Goal: Task Accomplishment & Management: Use online tool/utility

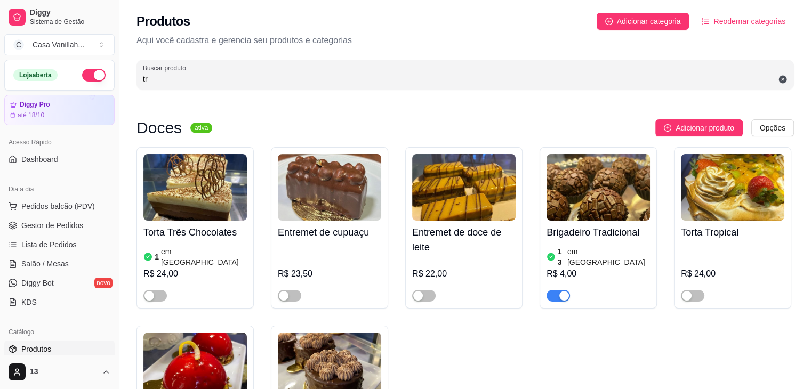
scroll to position [320, 0]
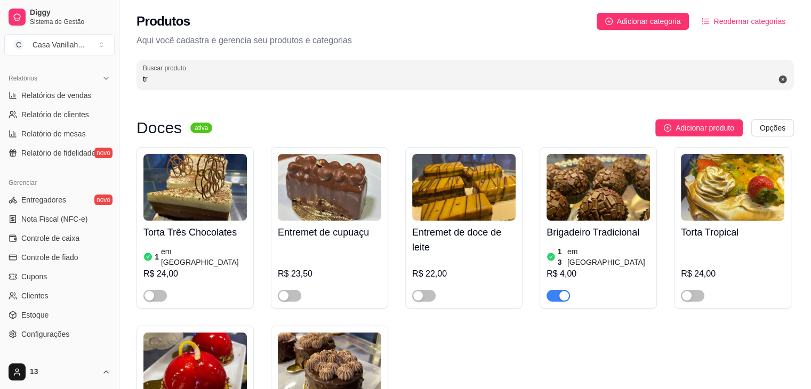
click at [350, 83] on input "tr" at bounding box center [465, 79] width 645 height 11
type input "t"
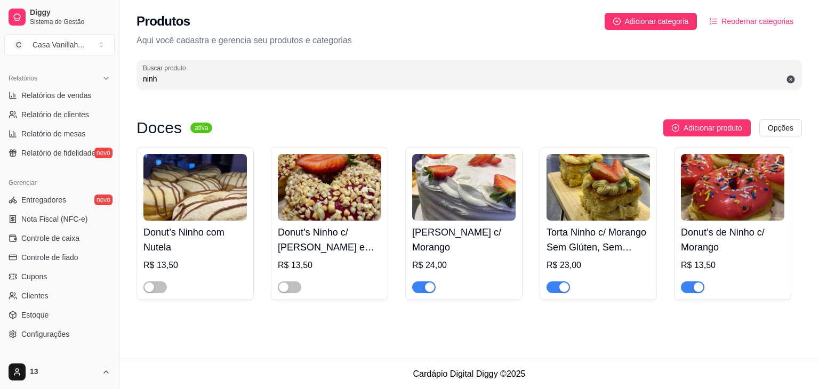
click at [557, 281] on div at bounding box center [557, 286] width 23 height 13
click at [661, 47] on div "Produtos Adicionar categoria Reodernar categorias Aqui você cadastra e gerencia…" at bounding box center [469, 48] width 700 height 96
click at [557, 287] on button "button" at bounding box center [557, 288] width 23 height 12
click at [429, 292] on div "button" at bounding box center [430, 288] width 10 height 10
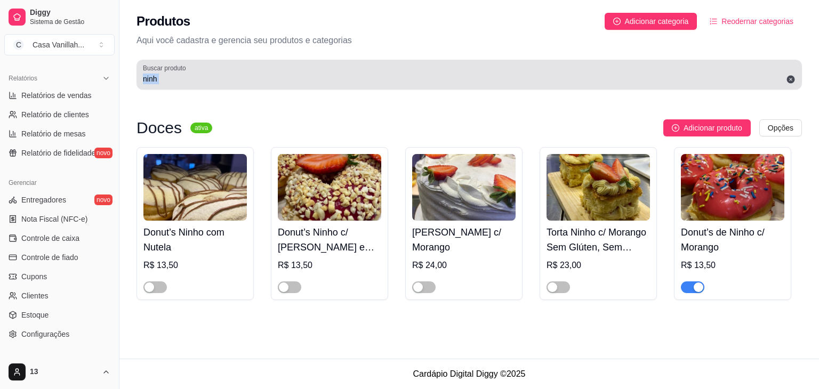
click at [201, 82] on input "ninh" at bounding box center [469, 79] width 653 height 11
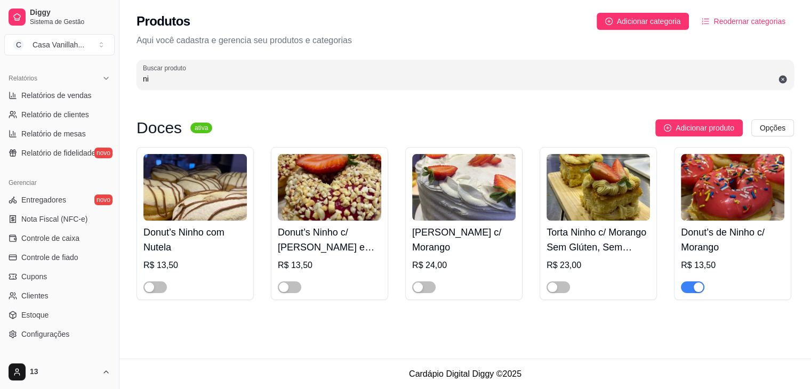
type input "n"
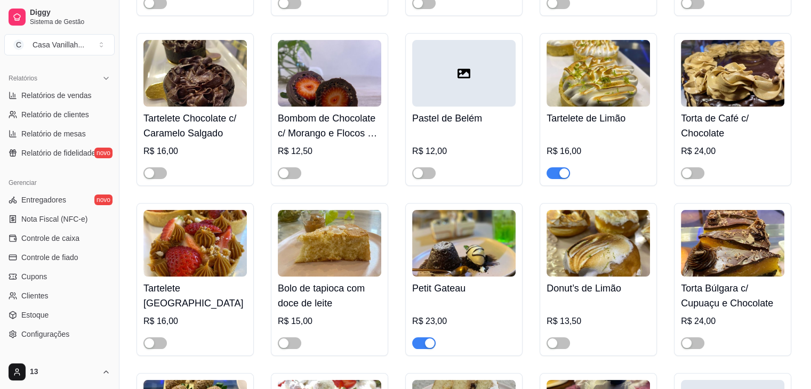
scroll to position [4159, 0]
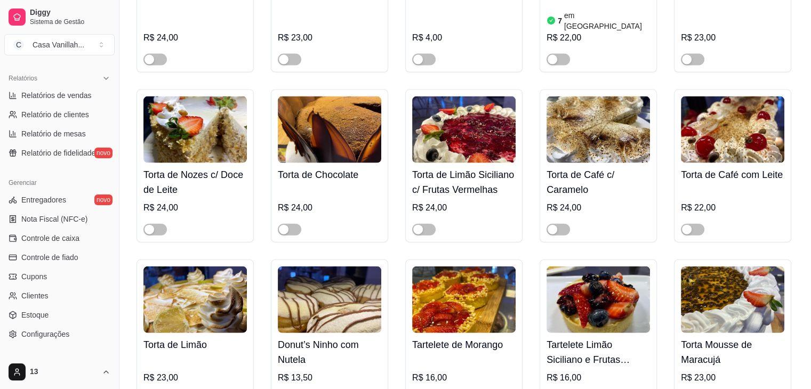
type input "t"
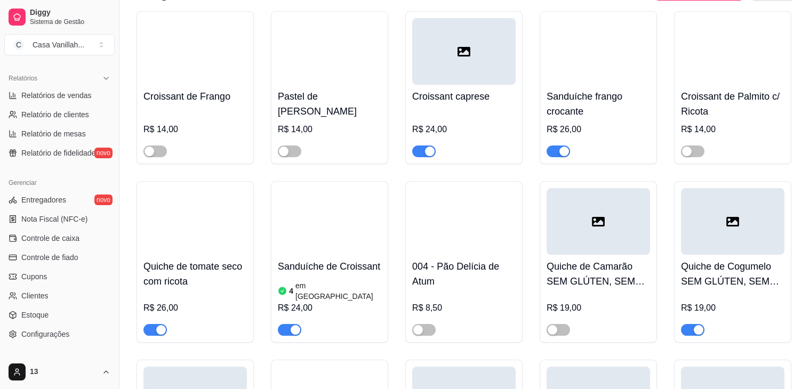
scroll to position [0, 0]
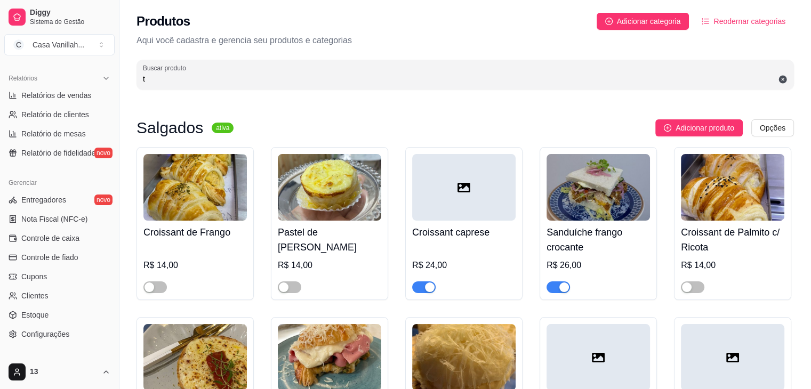
click at [277, 78] on input "t" at bounding box center [465, 79] width 645 height 11
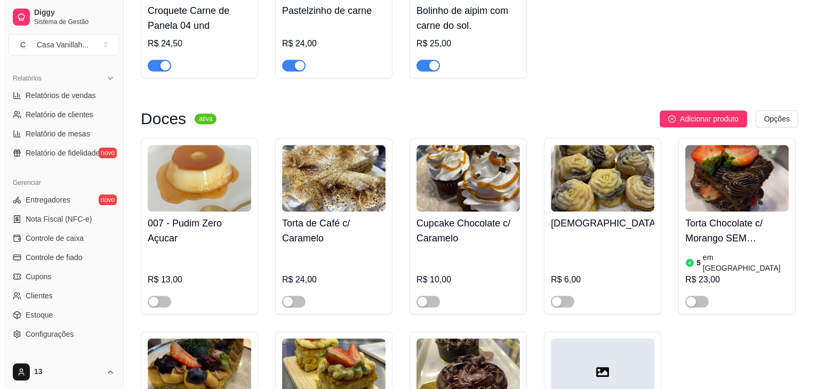
scroll to position [629, 0]
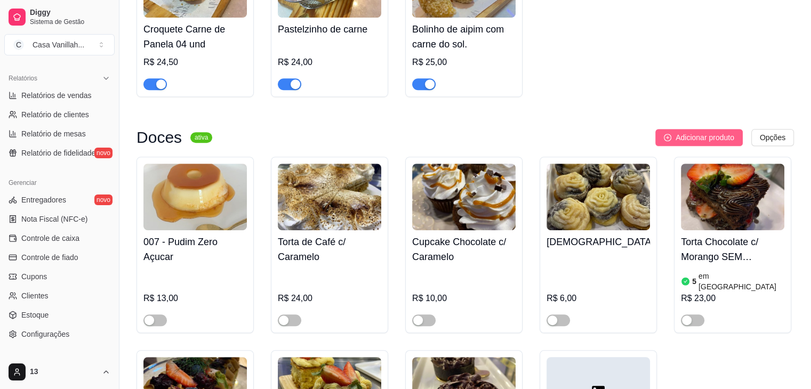
type input "car"
click at [709, 141] on span "Adicionar produto" at bounding box center [705, 138] width 59 height 12
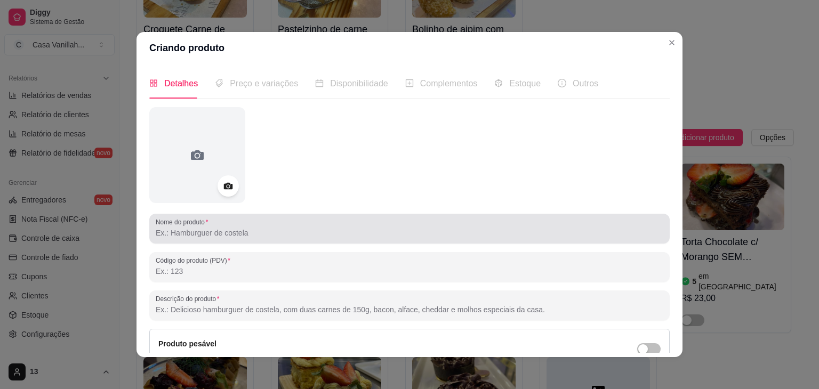
click at [182, 237] on input "Nome do produto" at bounding box center [410, 233] width 508 height 11
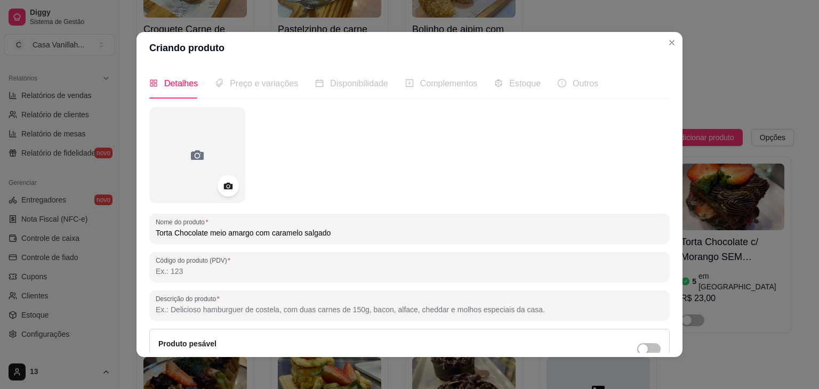
scroll to position [53, 0]
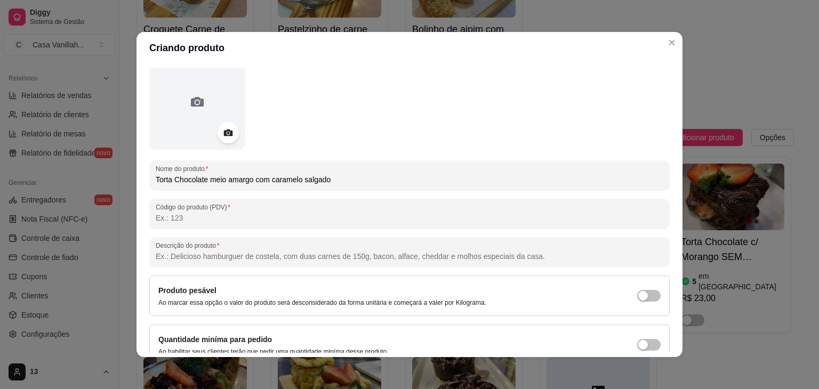
click at [267, 184] on input "Torta Chocolate meio amargo com caramelo salgado" at bounding box center [410, 179] width 508 height 11
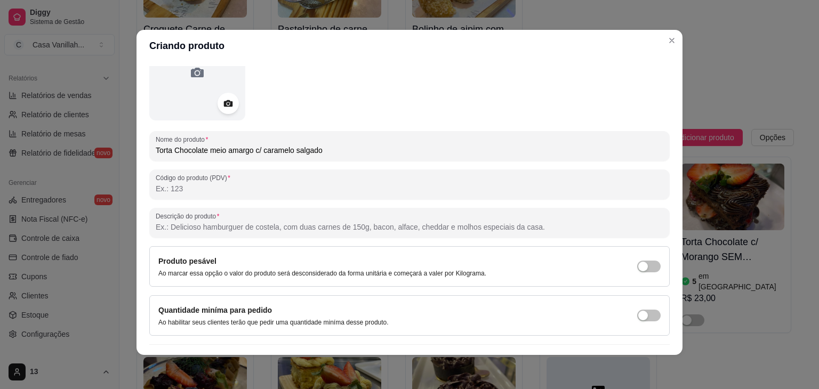
scroll to position [104, 0]
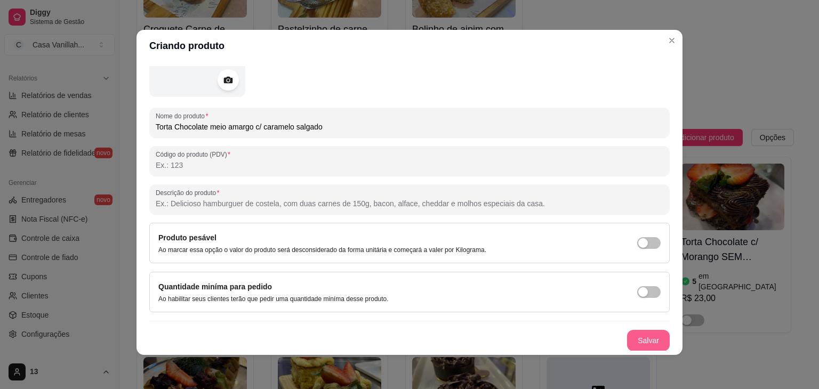
type input "Torta Chocolate meio amargo c/ caramelo salgado"
click at [634, 344] on button "Salvar" at bounding box center [648, 340] width 43 height 21
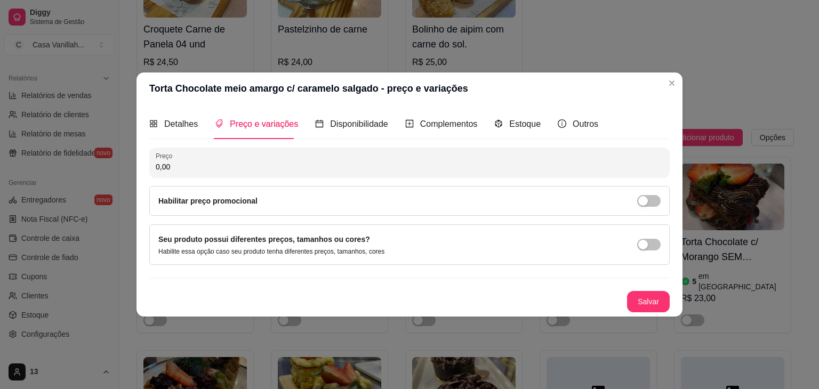
click at [192, 165] on input "0,00" at bounding box center [410, 167] width 508 height 11
type input "24,00"
click at [646, 306] on button "Salvar" at bounding box center [648, 301] width 43 height 21
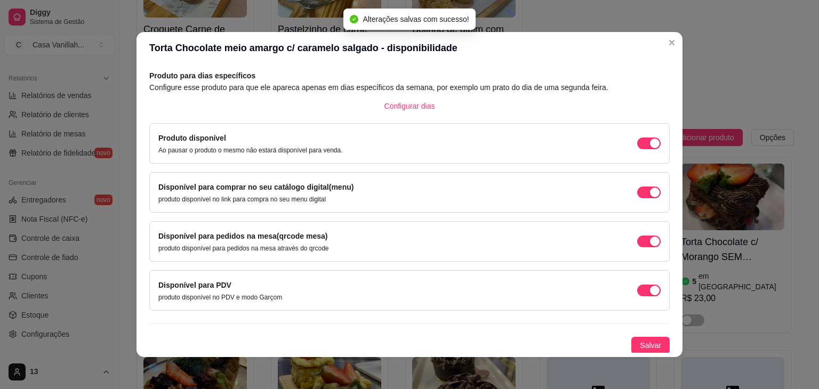
scroll to position [2, 0]
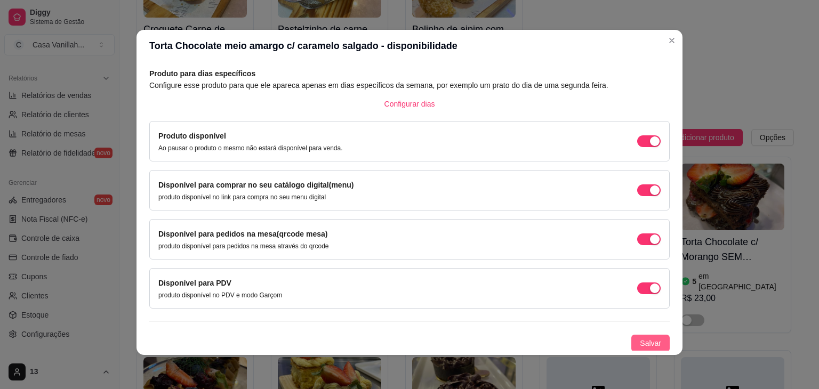
click at [642, 341] on span "Salvar" at bounding box center [650, 343] width 21 height 12
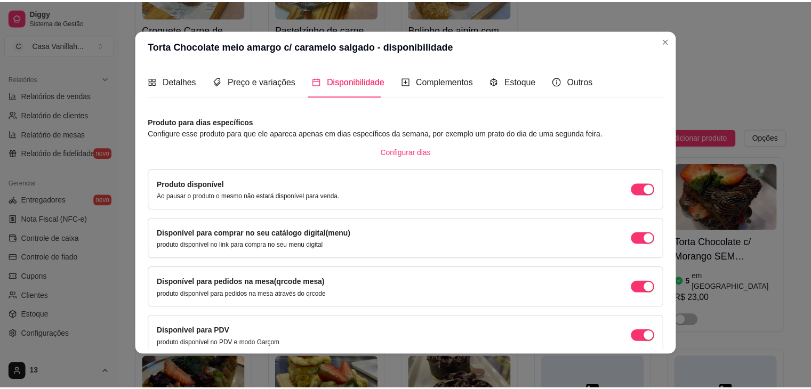
scroll to position [0, 0]
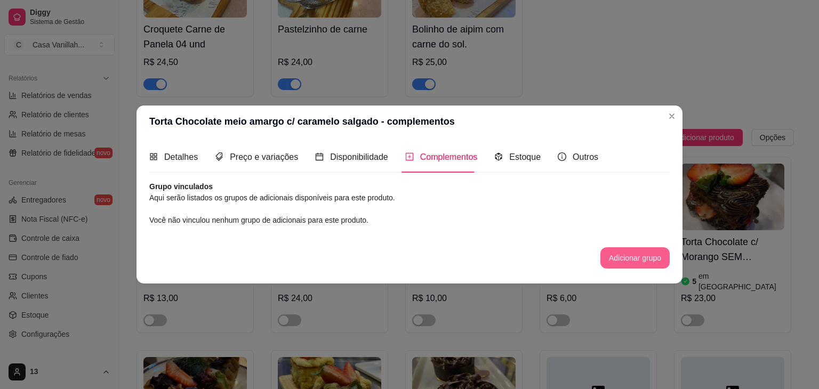
click at [626, 261] on button "Adicionar grupo" at bounding box center [634, 257] width 69 height 21
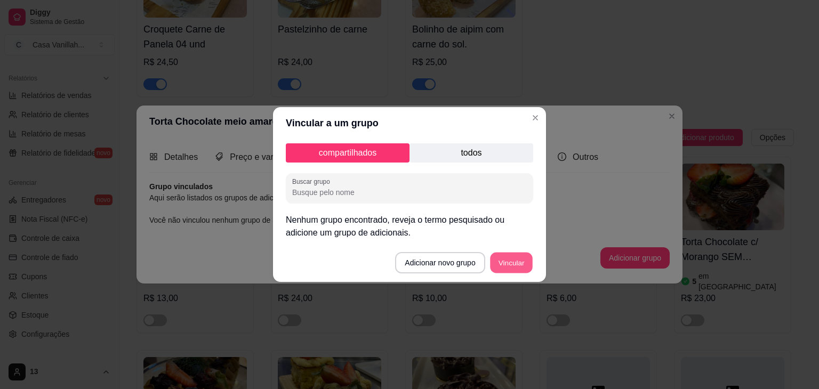
click at [506, 263] on button "Vincular" at bounding box center [511, 263] width 43 height 21
